Goal: Task Accomplishment & Management: Manage account settings

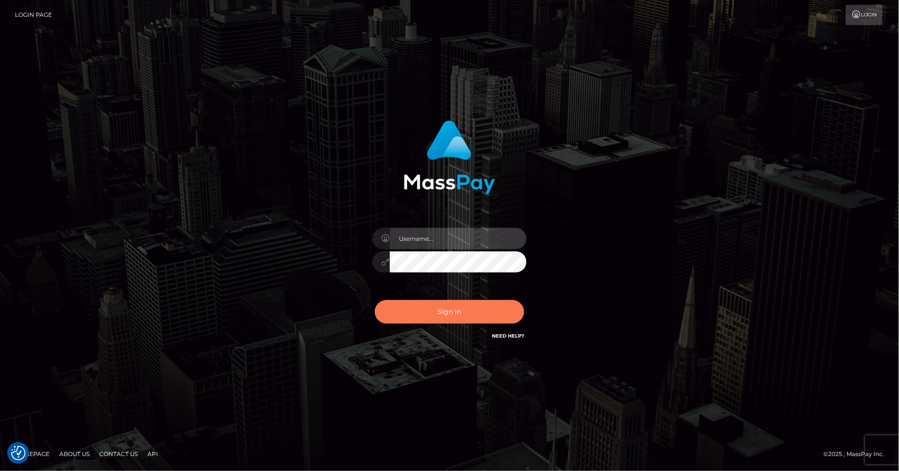
type input "marvin.ace"
click at [449, 311] on button "Sign in" at bounding box center [449, 312] width 149 height 24
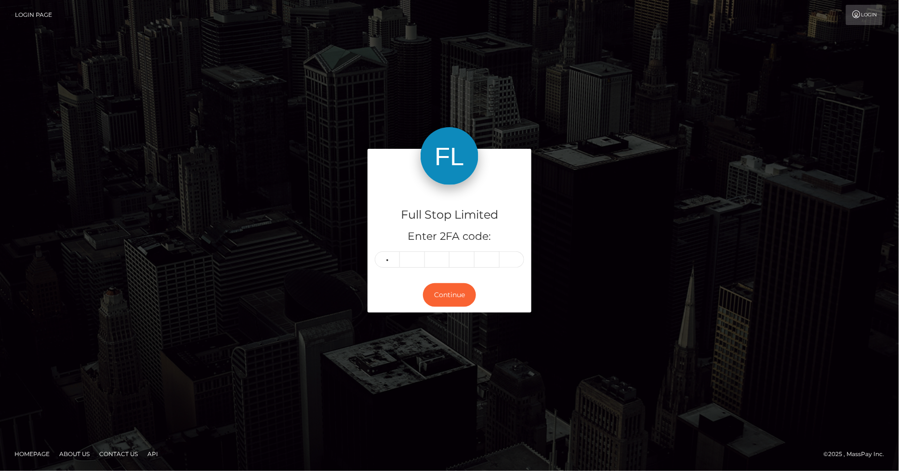
type input "1"
type input "2"
type input "6"
type input "4"
type input "8"
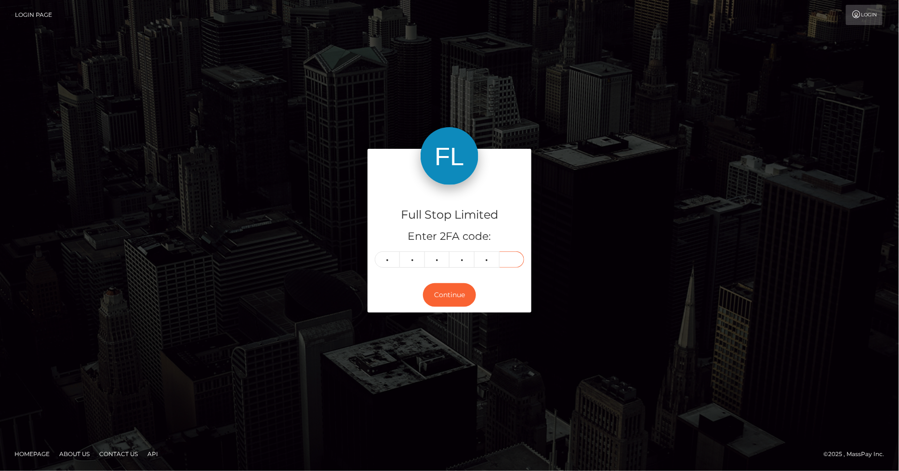
type input "6"
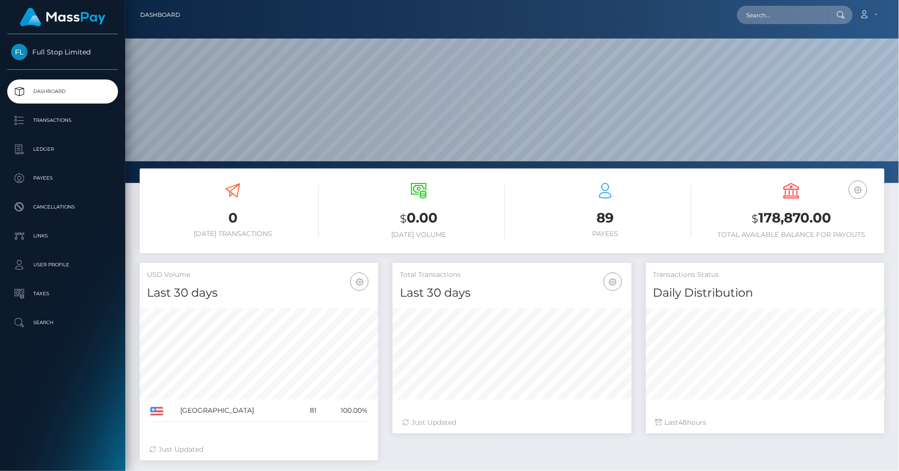
scroll to position [170, 238]
drag, startPoint x: 830, startPoint y: 219, endPoint x: 759, endPoint y: 218, distance: 70.3
click at [759, 218] on h3 "$ 178,870.00" at bounding box center [791, 219] width 172 height 20
copy h3 "178,870.00"
